Goal: Task Accomplishment & Management: Complete application form

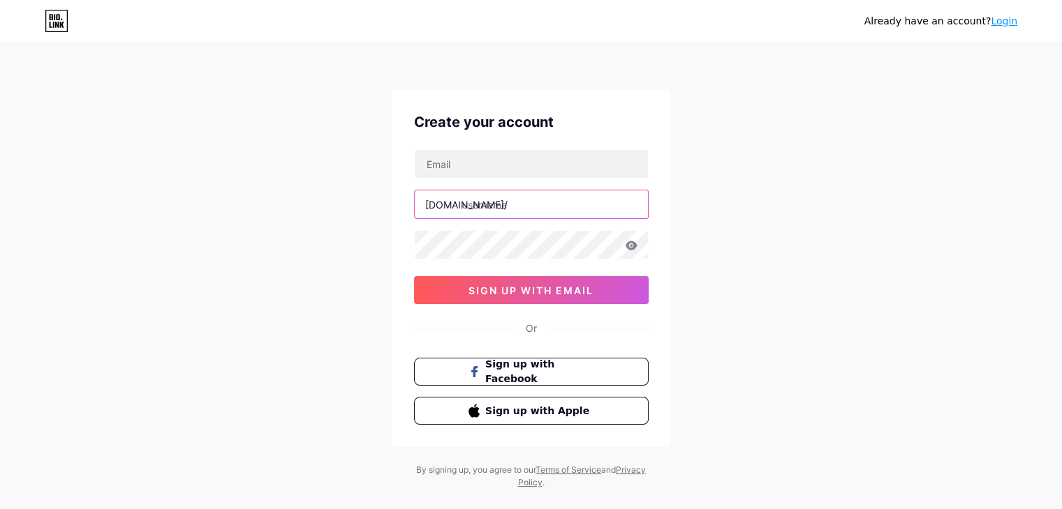
click at [480, 216] on input "text" at bounding box center [531, 205] width 233 height 28
